Goal: Information Seeking & Learning: Learn about a topic

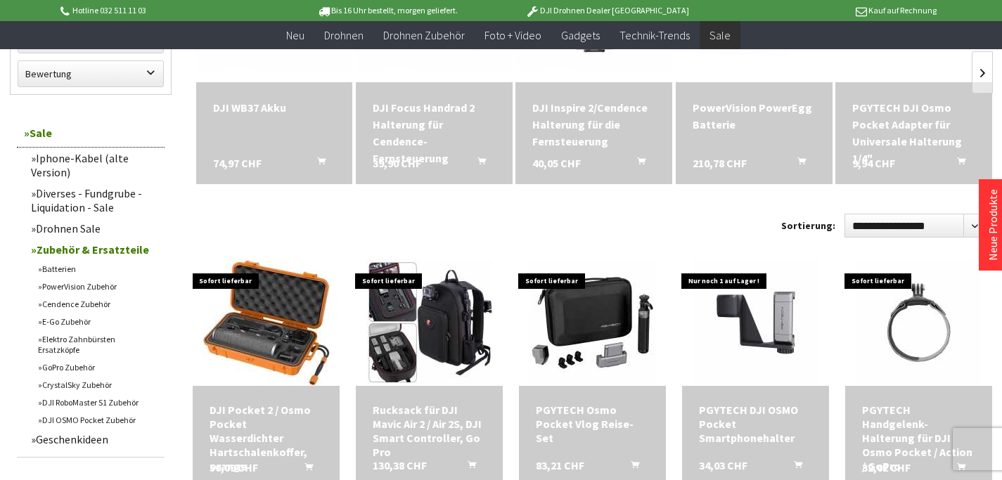
scroll to position [633, 0]
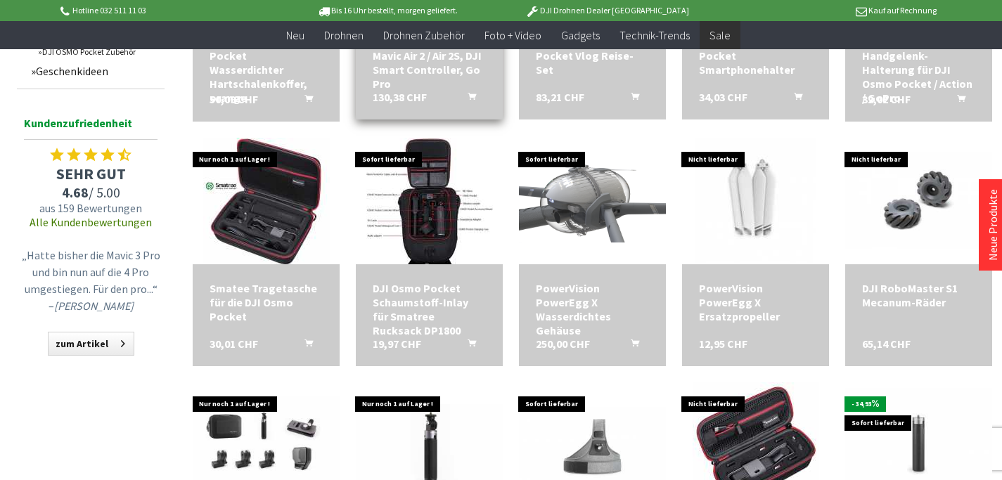
scroll to position [914, 0]
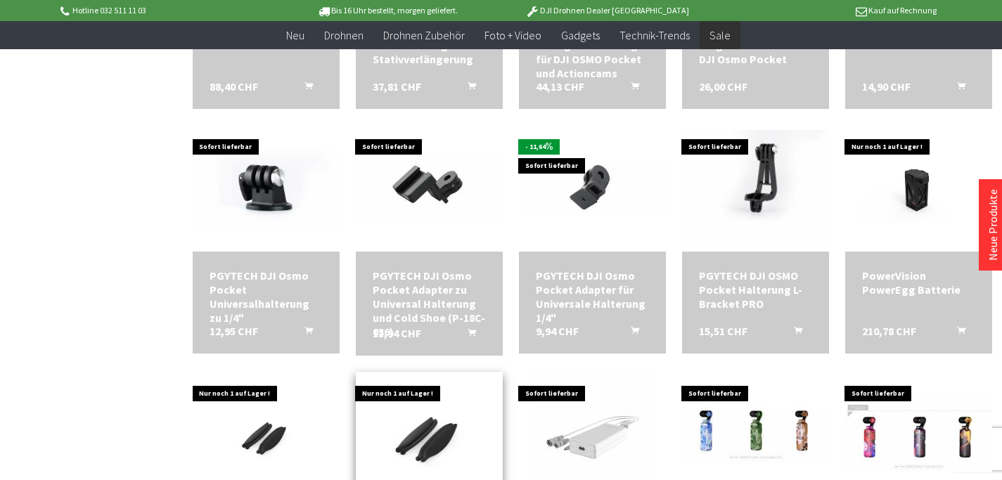
scroll to position [1406, 0]
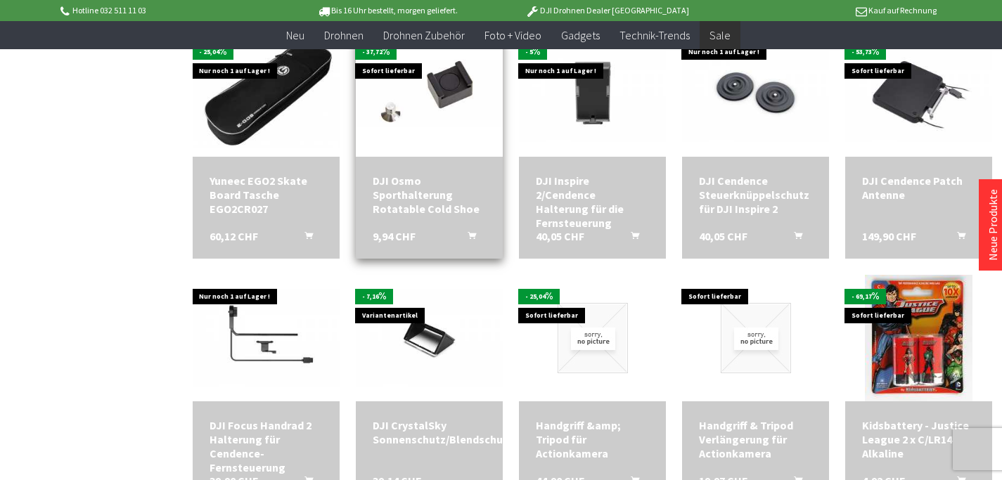
scroll to position [2390, 0]
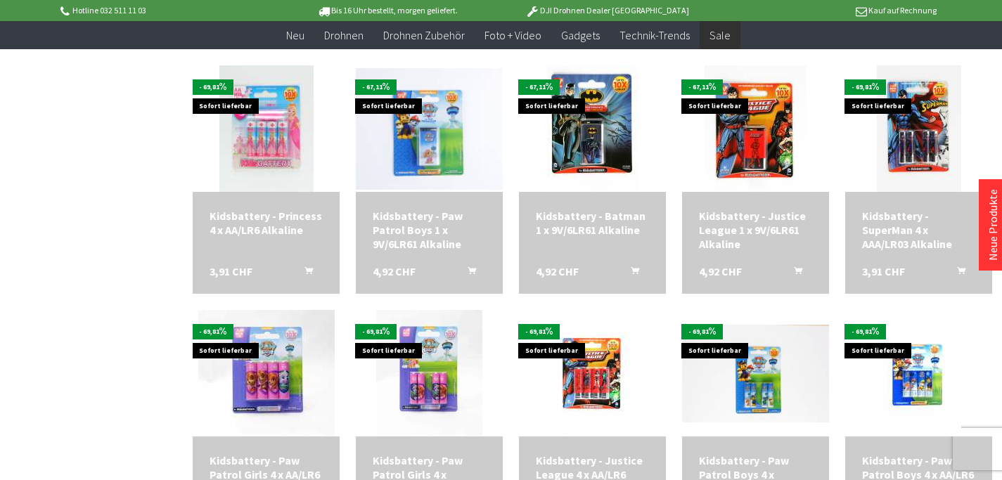
scroll to position [2952, 0]
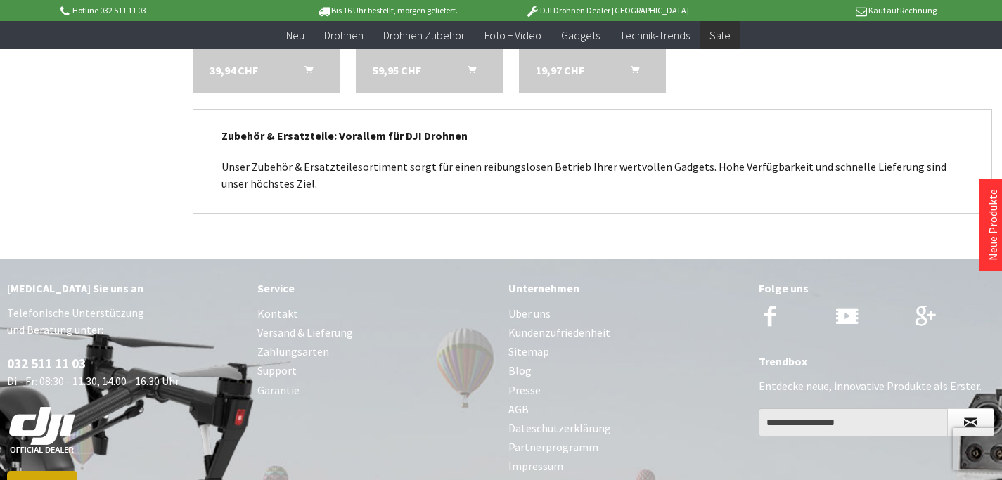
scroll to position [4288, 0]
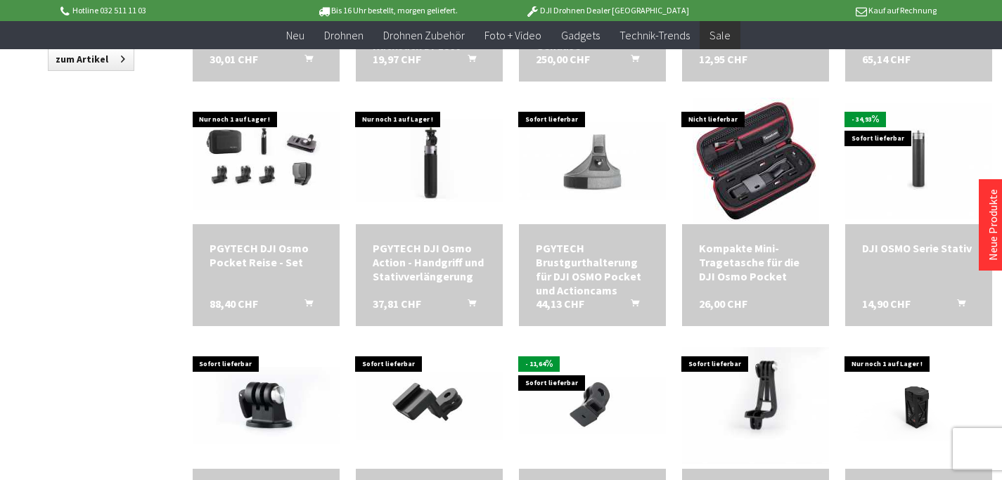
scroll to position [633, 0]
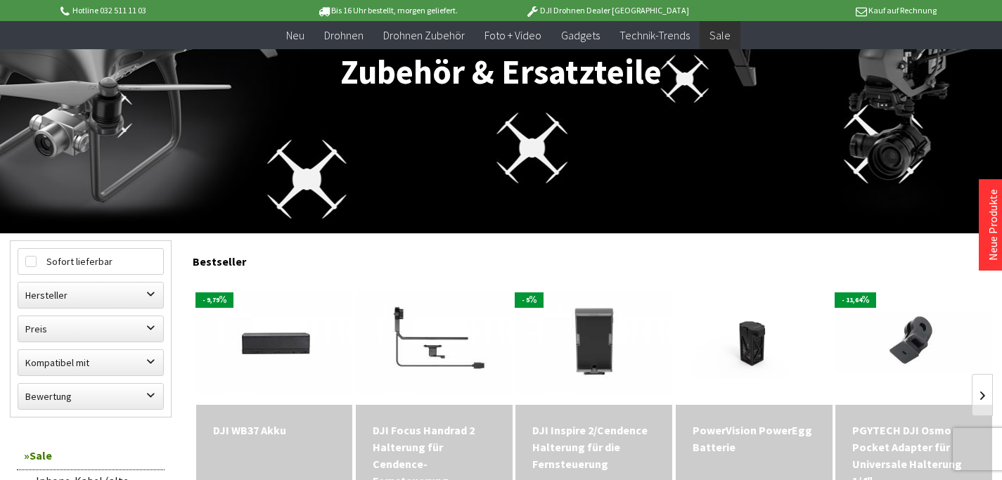
scroll to position [211, 0]
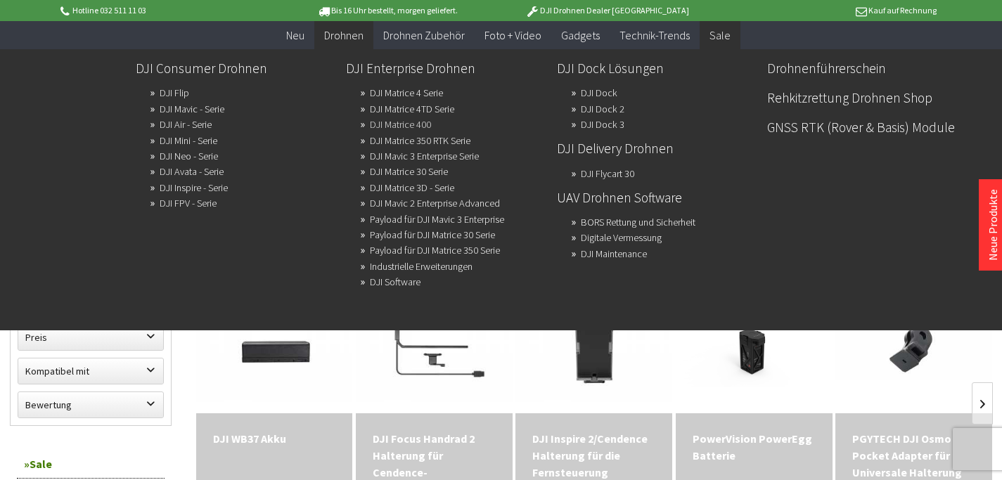
click at [401, 124] on link "DJI Matrice 400" at bounding box center [400, 125] width 61 height 20
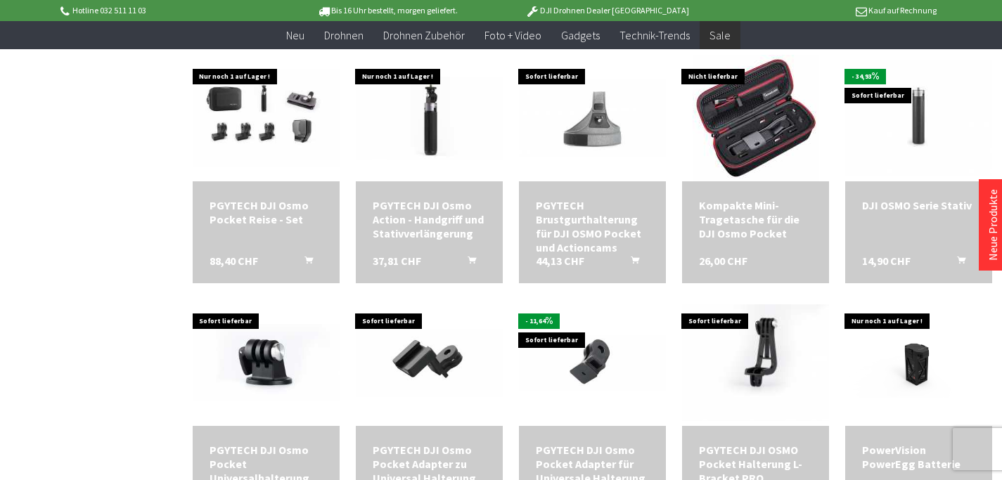
scroll to position [1132, 0]
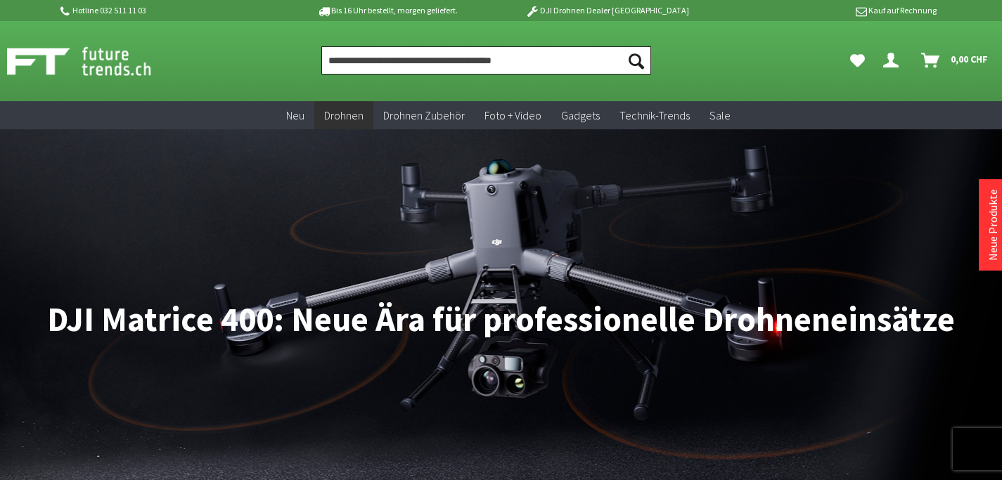
click at [337, 61] on input "Produkt, Marke, Kategorie, EAN, Artikelnummer…" at bounding box center [486, 60] width 330 height 28
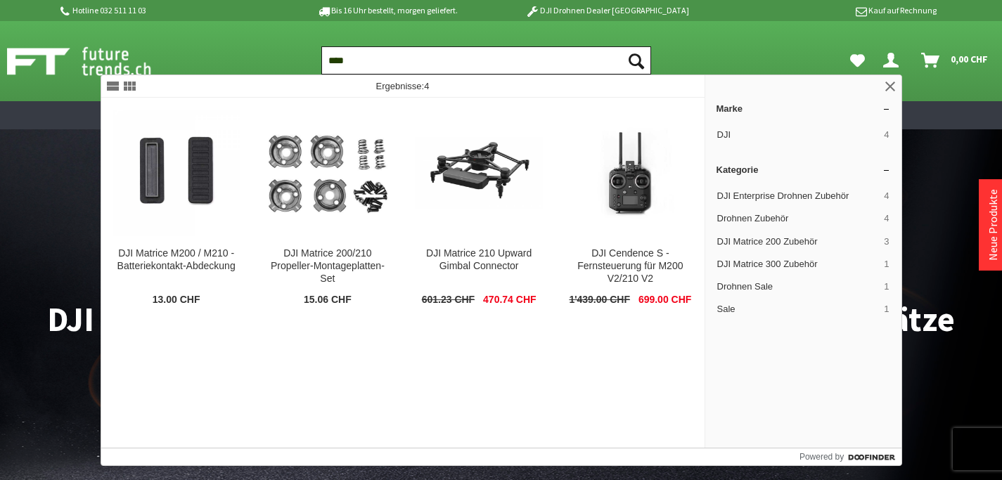
click at [363, 58] on input "****" at bounding box center [486, 60] width 330 height 28
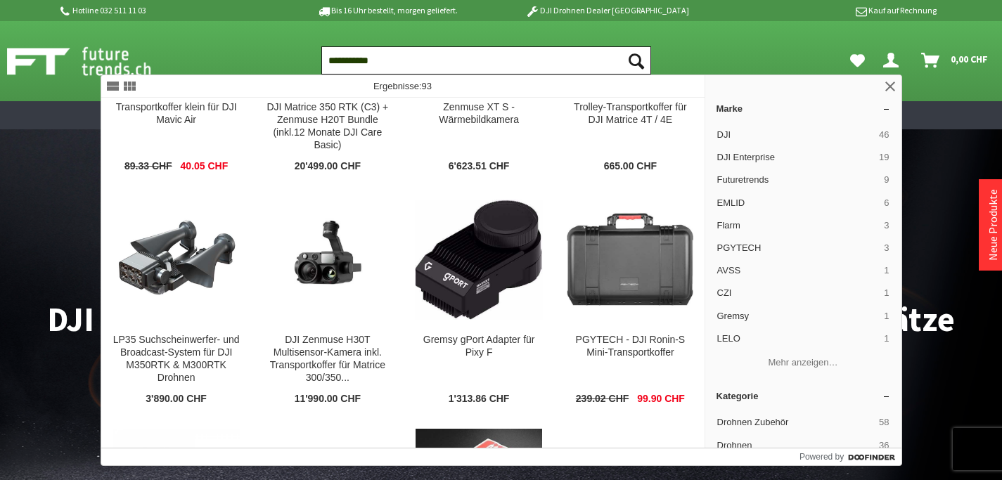
scroll to position [1762, 0]
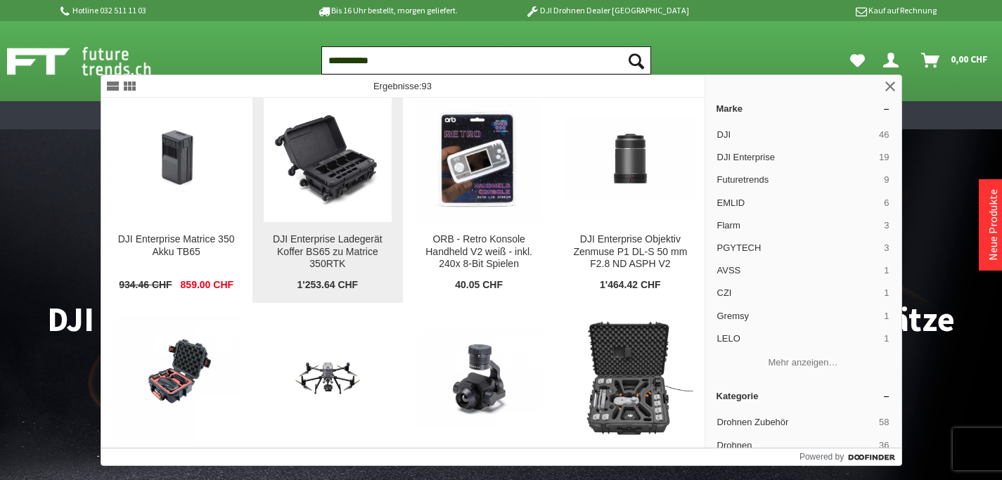
type input "**********"
click at [323, 164] on img at bounding box center [328, 159] width 128 height 103
